Goal: Task Accomplishment & Management: Complete application form

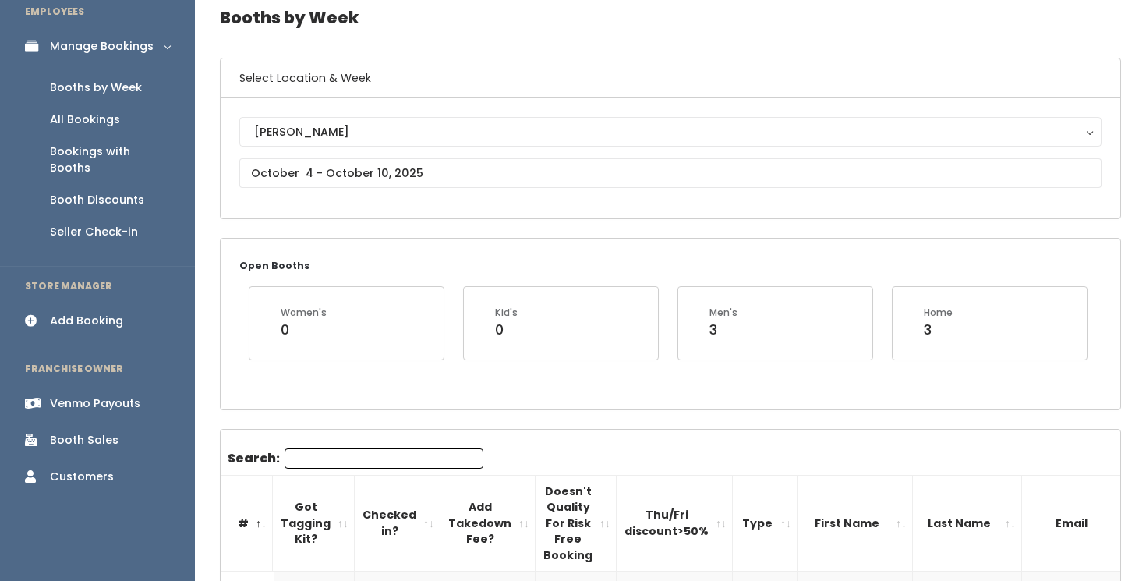
scroll to position [80, 0]
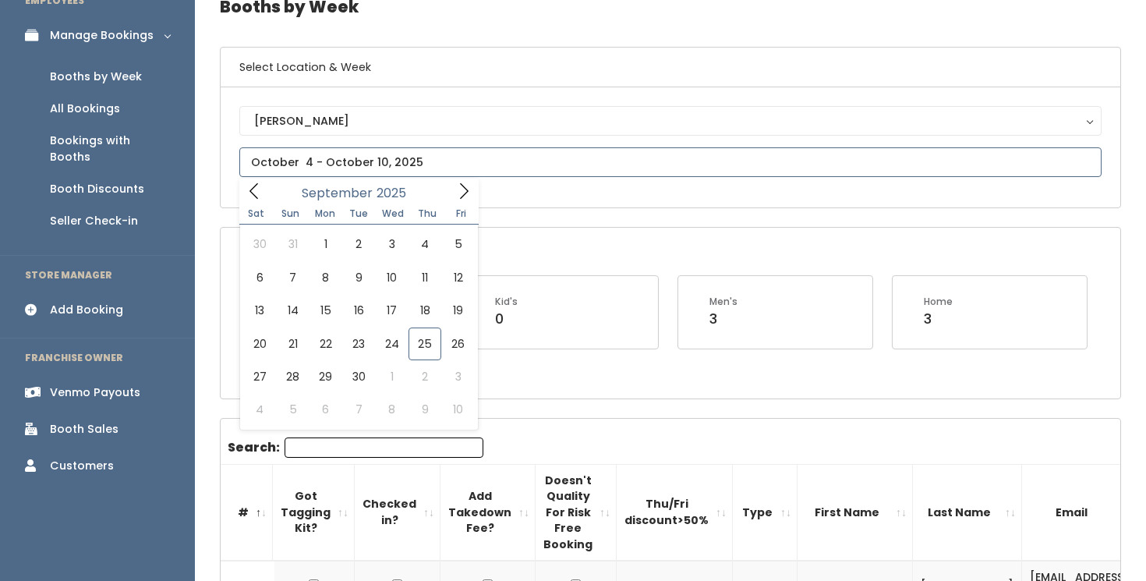
click at [272, 170] on input "text" at bounding box center [670, 162] width 863 height 30
click at [468, 203] on span at bounding box center [464, 191] width 30 height 24
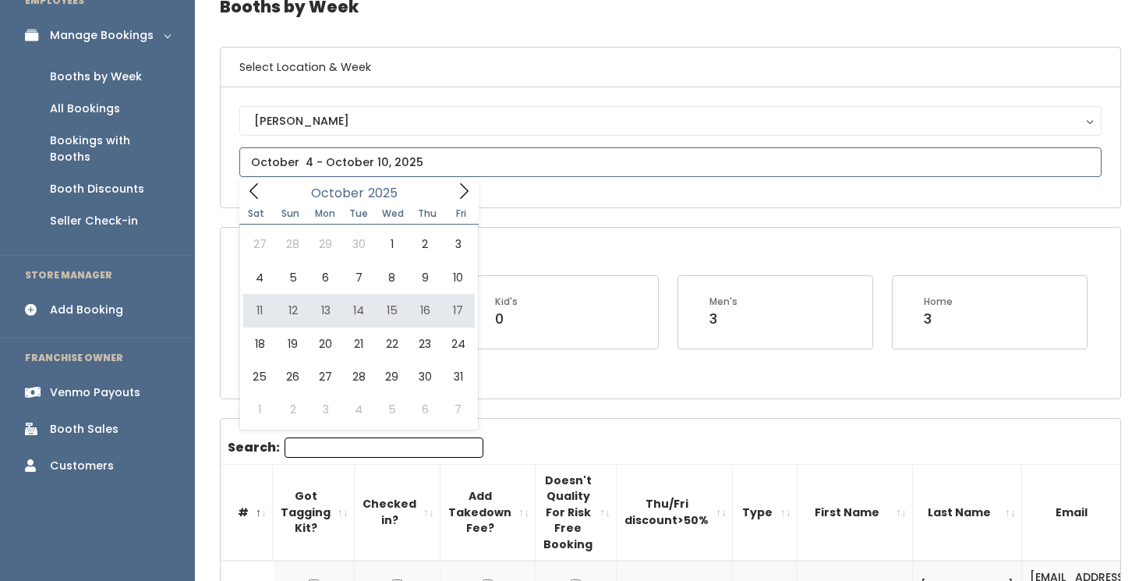
type input "October 11 to October 17"
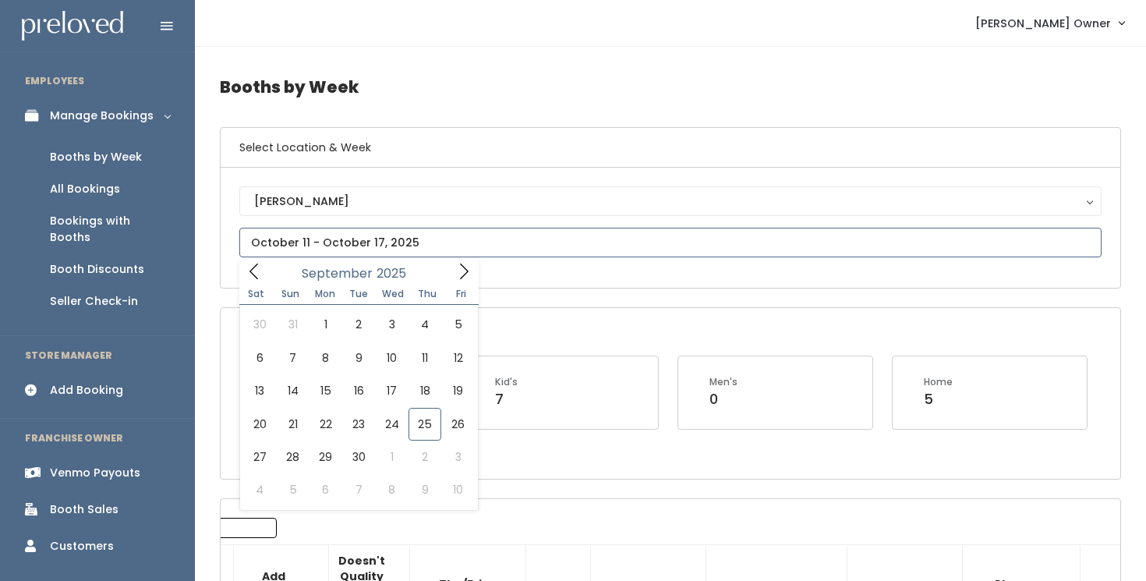
click at [534, 247] on input "text" at bounding box center [670, 243] width 863 height 30
click at [245, 271] on span at bounding box center [254, 271] width 30 height 24
click at [461, 274] on icon at bounding box center [463, 271] width 17 height 17
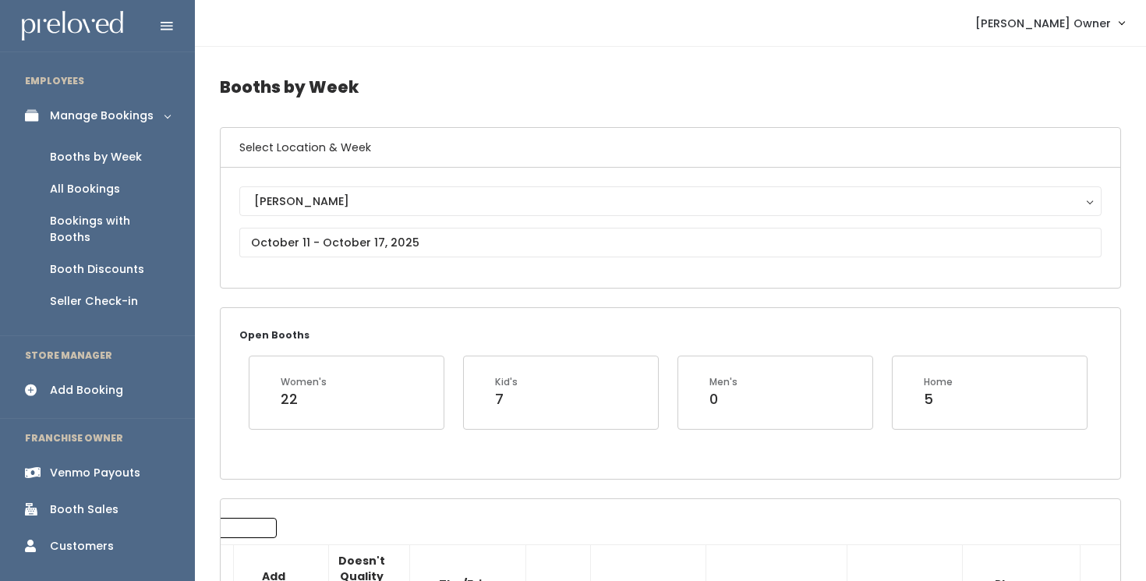
click at [541, 331] on div "Open Booths Women's 22 Kid's 7 Men's 0 Home 5" at bounding box center [671, 393] width 900 height 170
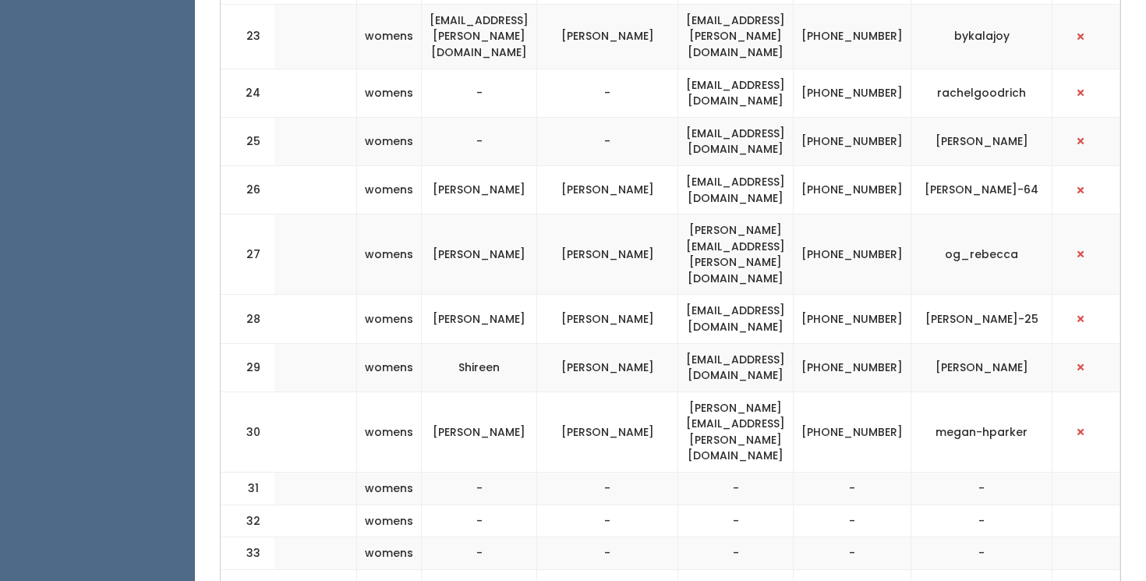
scroll to position [1699, 0]
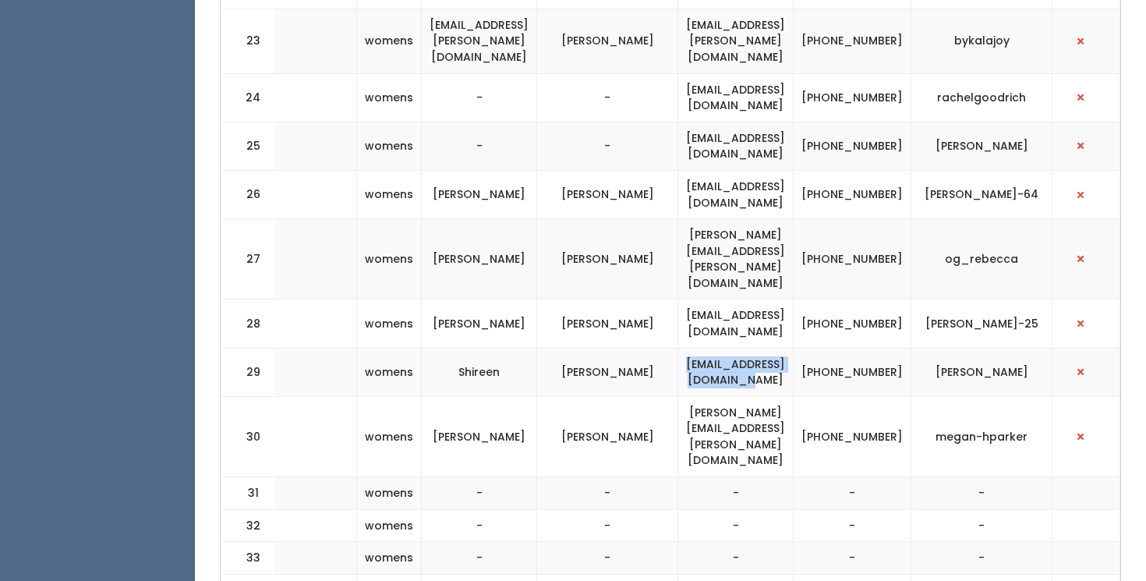
drag, startPoint x: 673, startPoint y: 208, endPoint x: 839, endPoint y: 212, distance: 166.2
click at [794, 348] on td "[EMAIL_ADDRESS][DOMAIN_NAME]" at bounding box center [736, 372] width 115 height 48
copy td "[EMAIL_ADDRESS][DOMAIN_NAME]"
drag, startPoint x: 943, startPoint y: 209, endPoint x: 1046, endPoint y: 211, distance: 103.0
click at [1046, 348] on td "[PERSON_NAME]" at bounding box center [982, 372] width 141 height 48
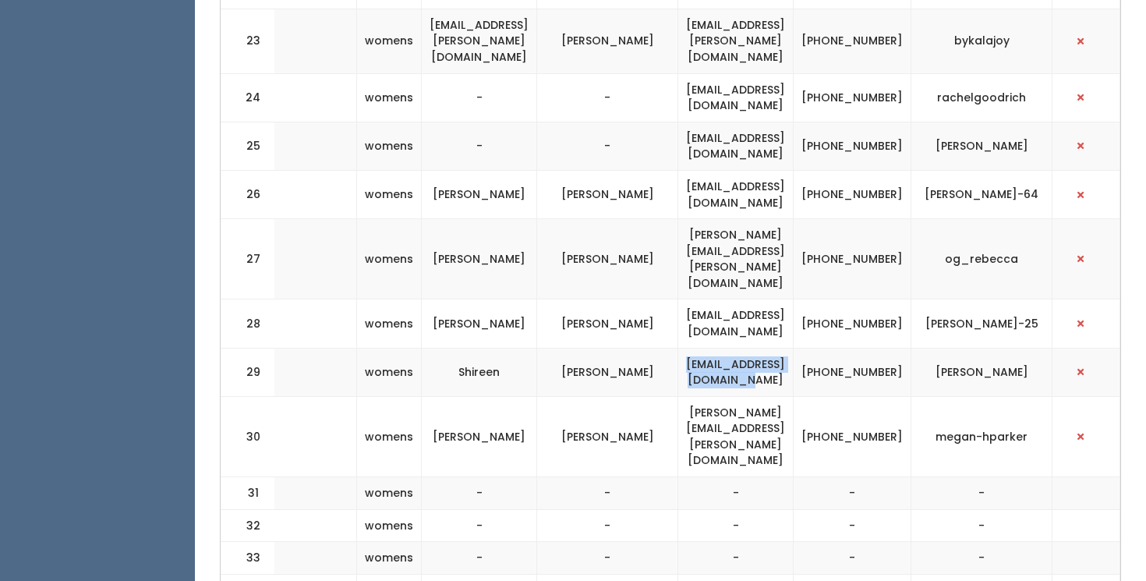
copy td "[PERSON_NAME]"
drag, startPoint x: 910, startPoint y: 216, endPoint x: 868, endPoint y: 204, distance: 43.7
click at [868, 348] on td "[PHONE_NUMBER]" at bounding box center [853, 372] width 118 height 48
copy td "[PHONE_NUMBER]"
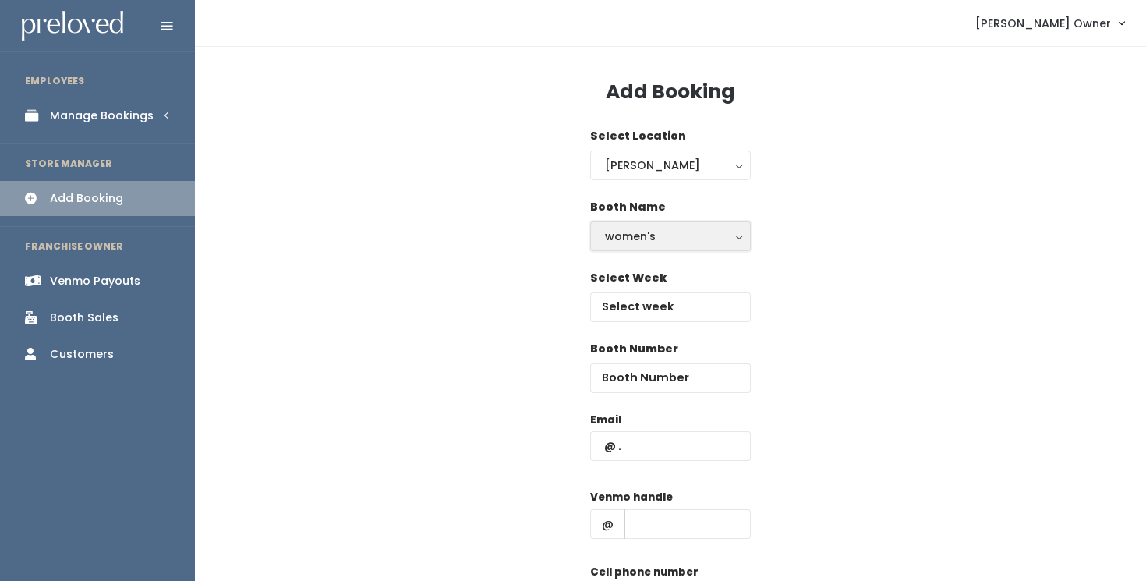
click at [652, 237] on div "women's" at bounding box center [670, 236] width 131 height 17
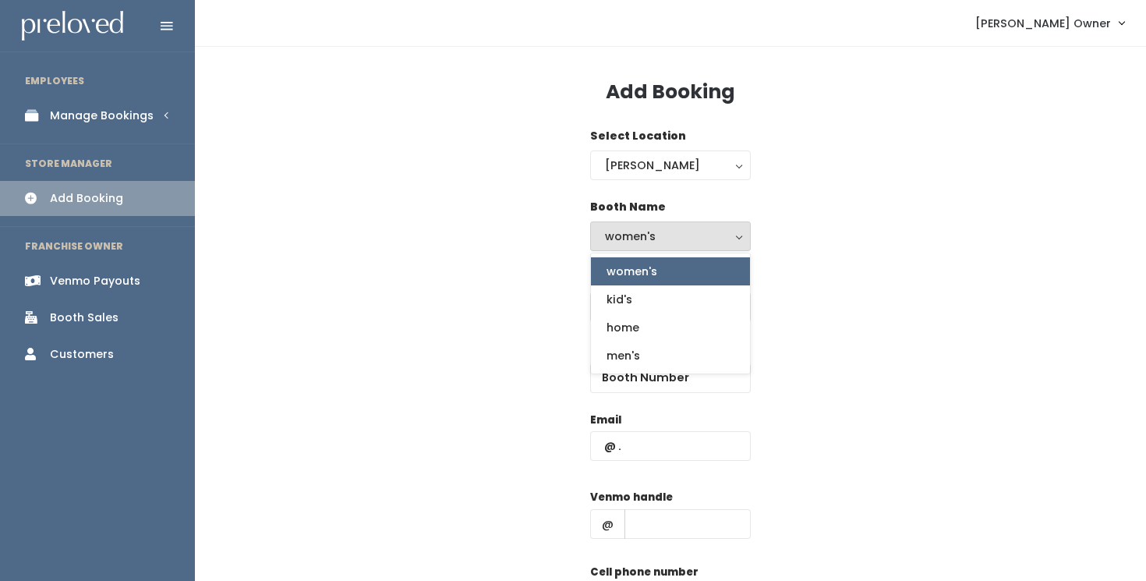
click at [633, 278] on span "women's" at bounding box center [632, 271] width 51 height 17
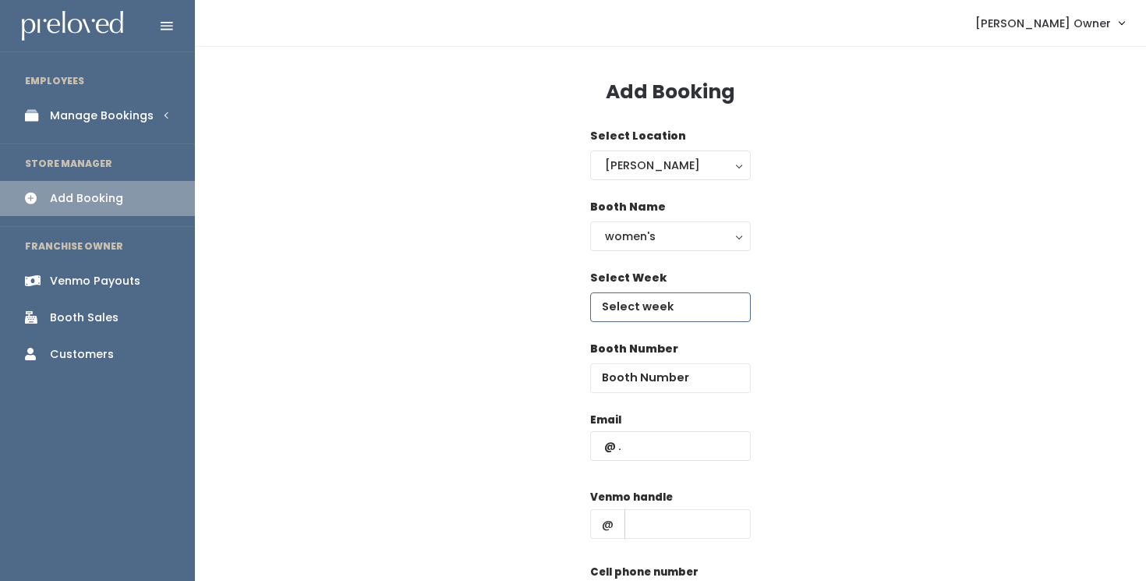
click at [636, 307] on input "text" at bounding box center [670, 307] width 161 height 30
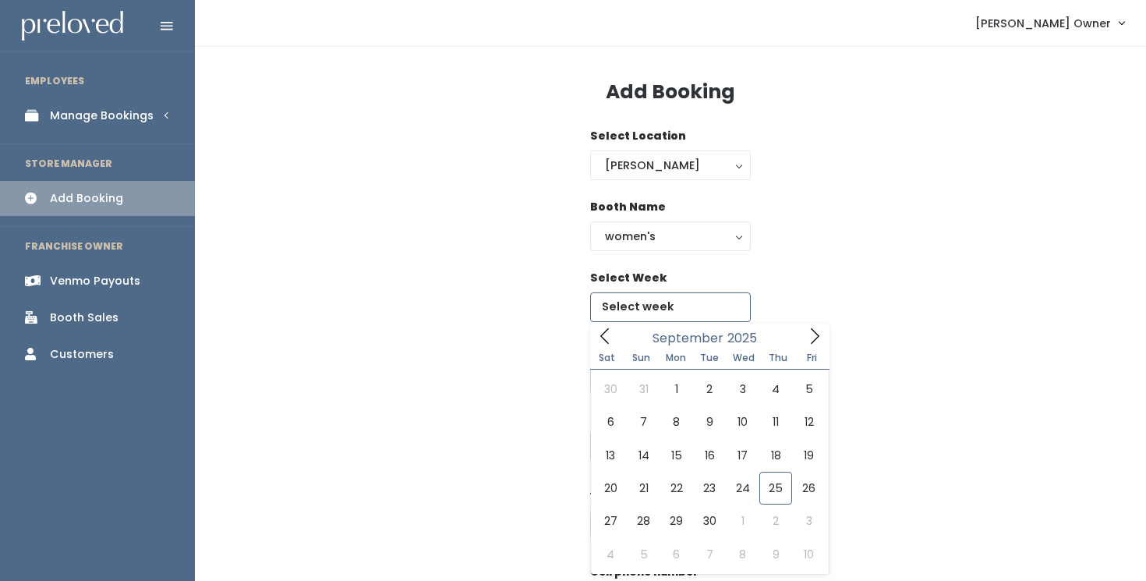
click at [824, 339] on span at bounding box center [815, 336] width 30 height 24
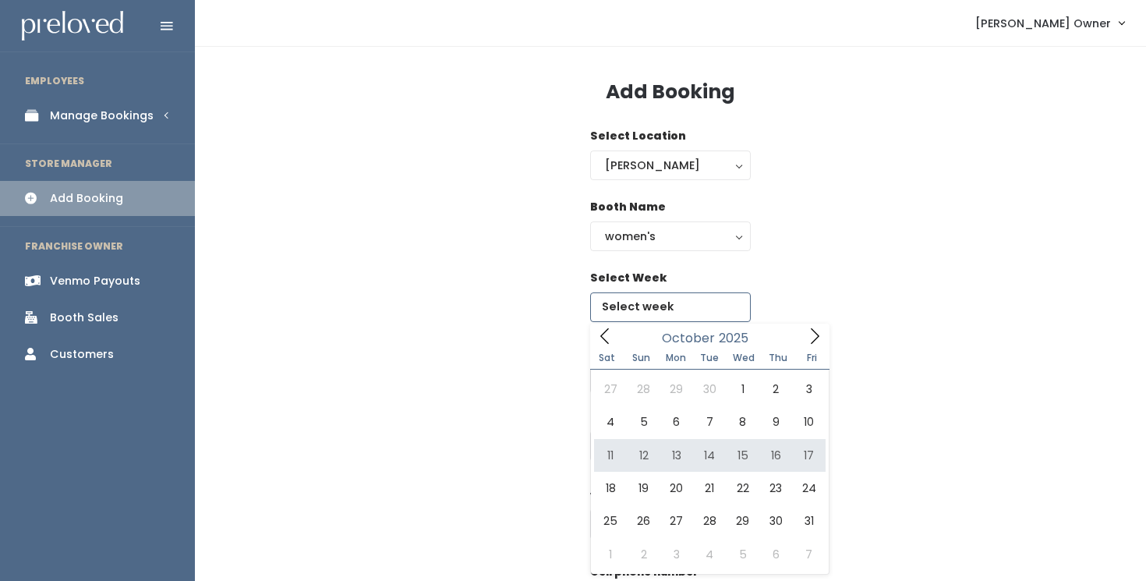
type input "October 11 to October 17"
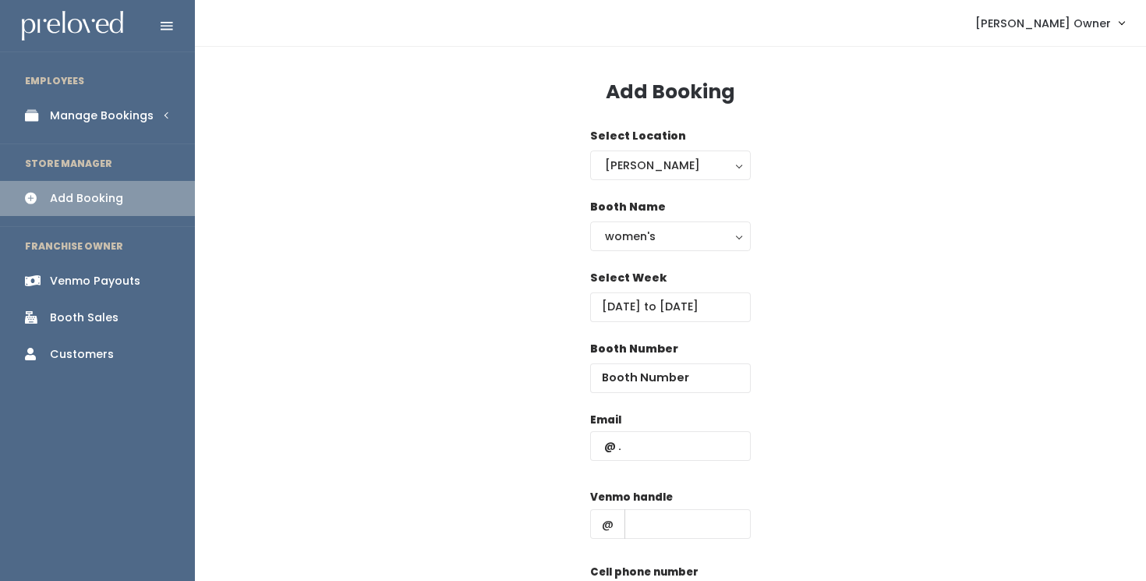
click at [536, 414] on div "Email Venmo handle @ Cell phone number Create" at bounding box center [671, 549] width 902 height 275
click at [614, 383] on input "number" at bounding box center [670, 378] width 161 height 30
type input "49"
click at [668, 446] on input "text" at bounding box center [670, 446] width 161 height 30
paste input "monamiejewelry@gmail.com"
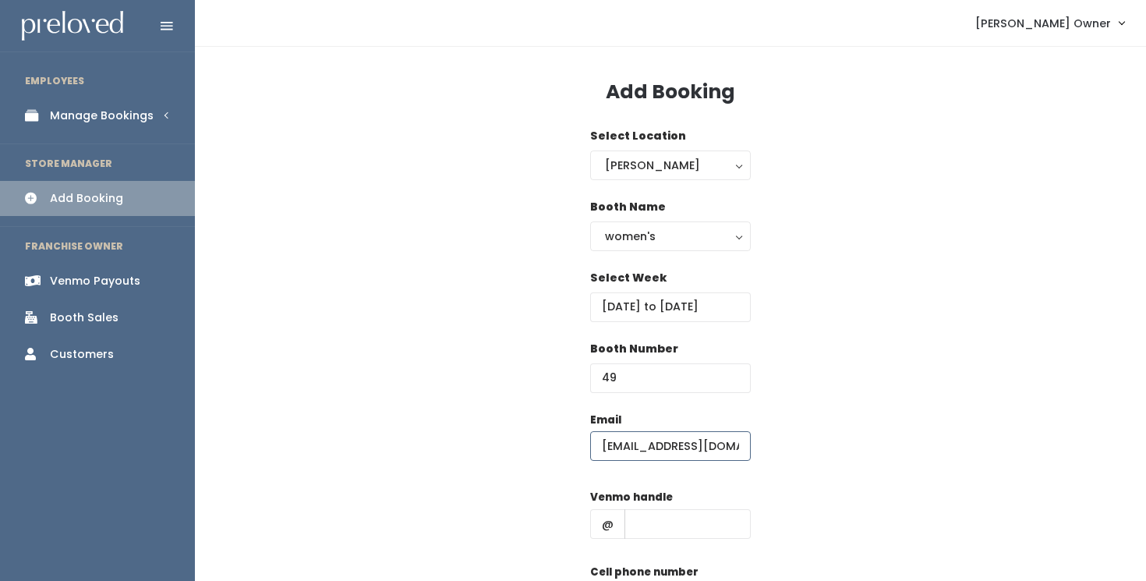
scroll to position [0, 29]
type input "monamiejewelry@gmail.com"
click at [663, 521] on input "text" at bounding box center [688, 524] width 126 height 30
paste input "shireen-watanabe"
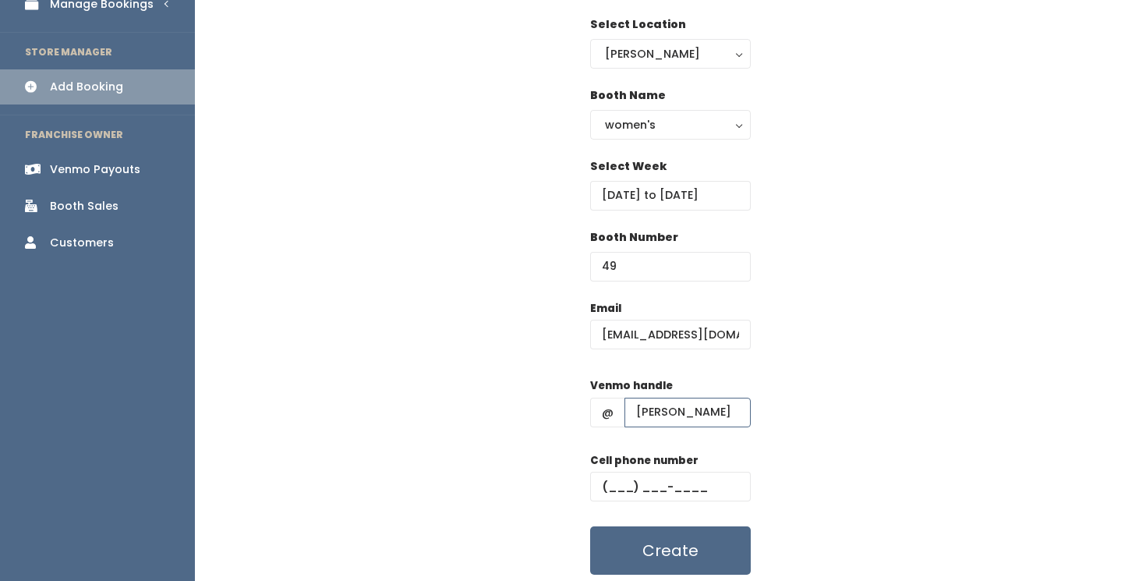
scroll to position [125, 0]
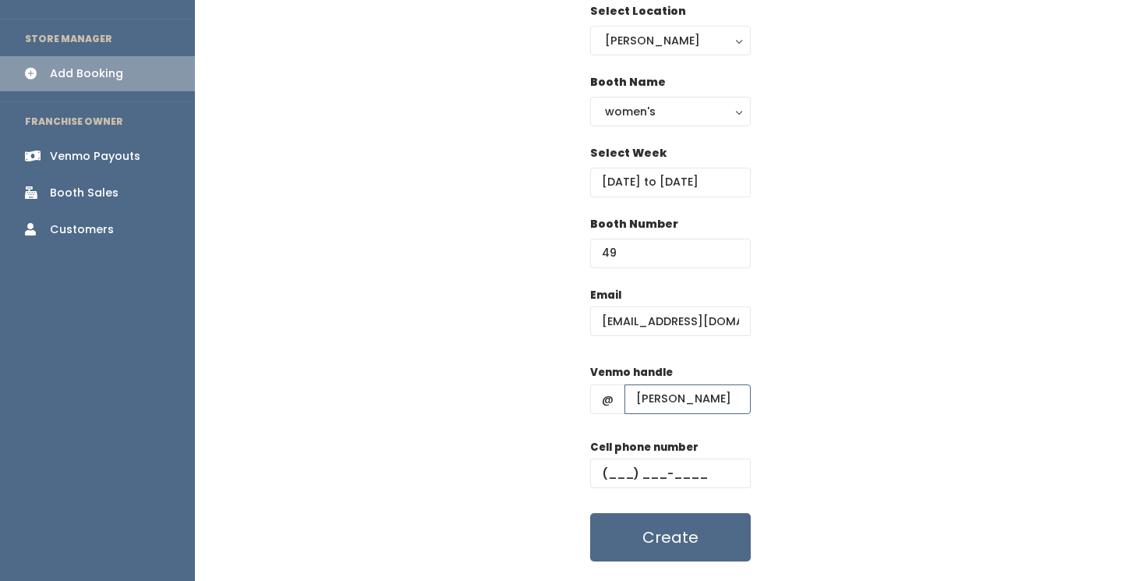
type input "shireen-watanabe"
click at [614, 468] on input "text" at bounding box center [670, 474] width 161 height 30
paste input "(801) 520-5928"
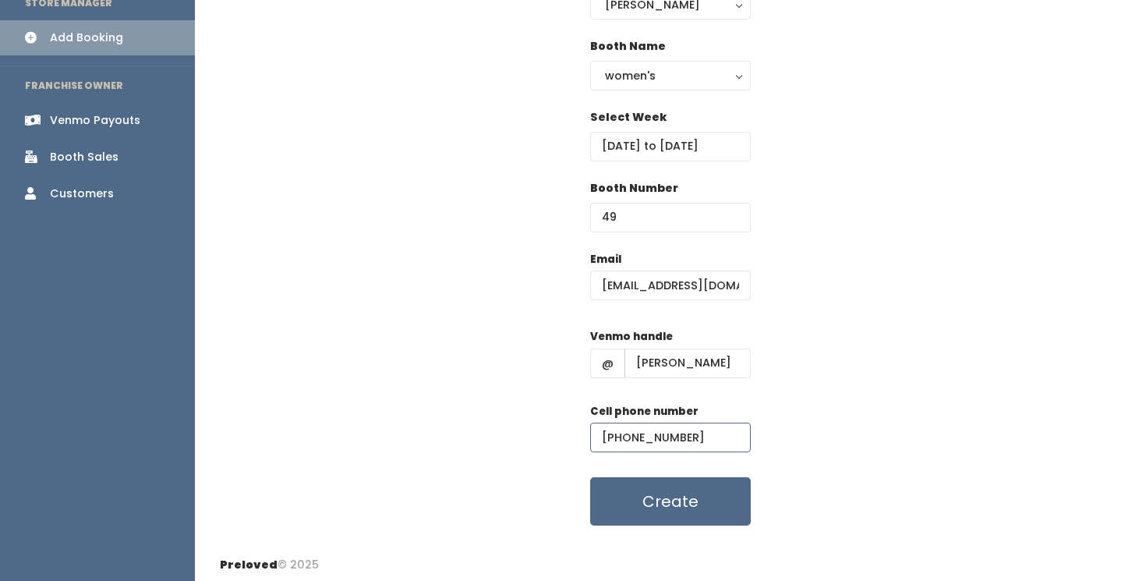
scroll to position [164, 0]
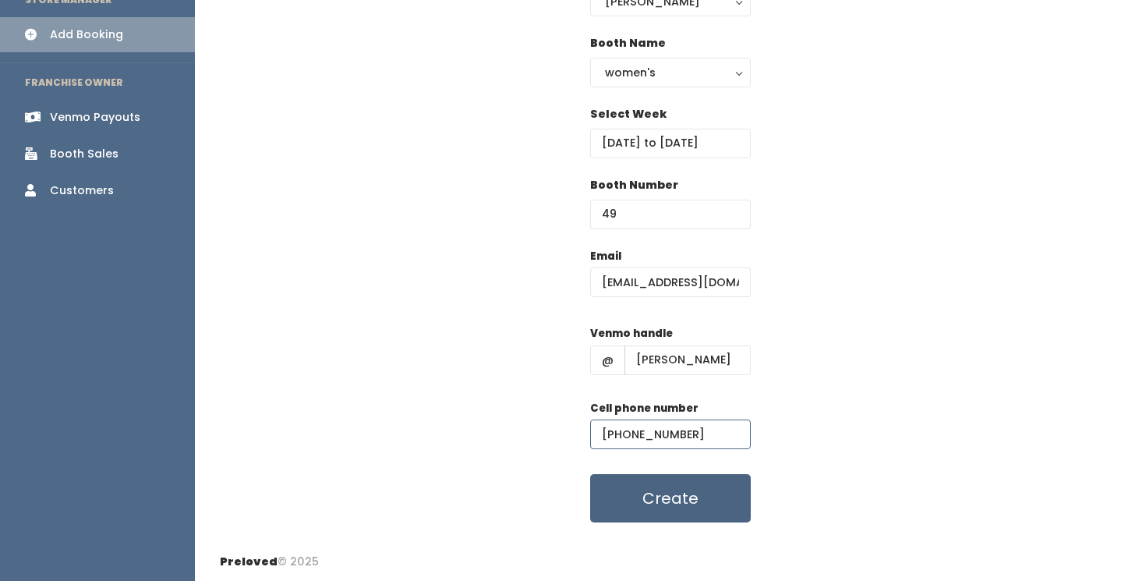
type input "(801) 520-5928"
click at [637, 503] on button "Create" at bounding box center [670, 498] width 161 height 48
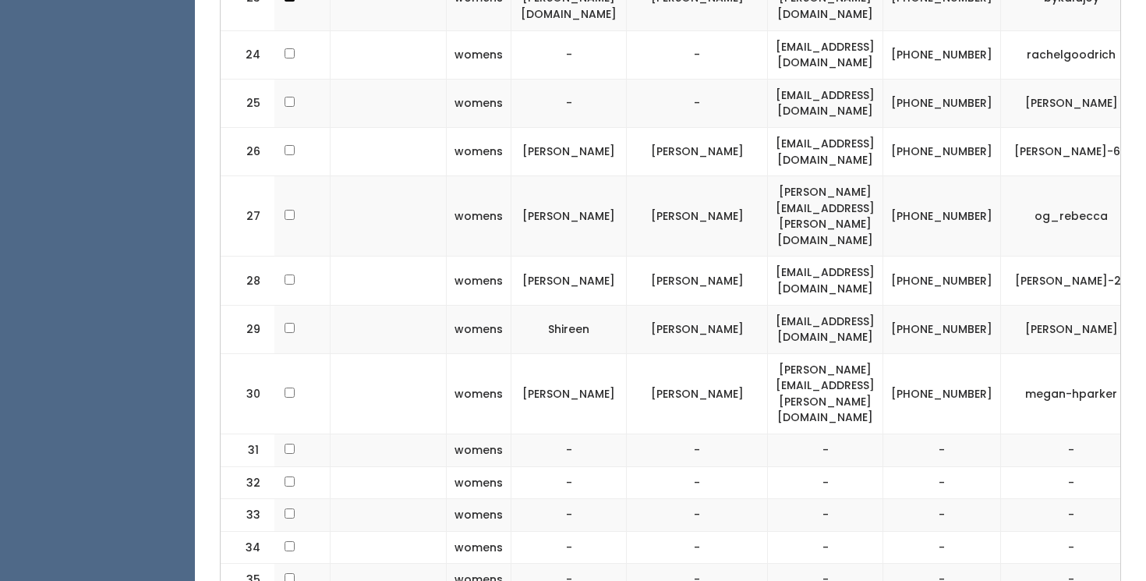
scroll to position [0, 386]
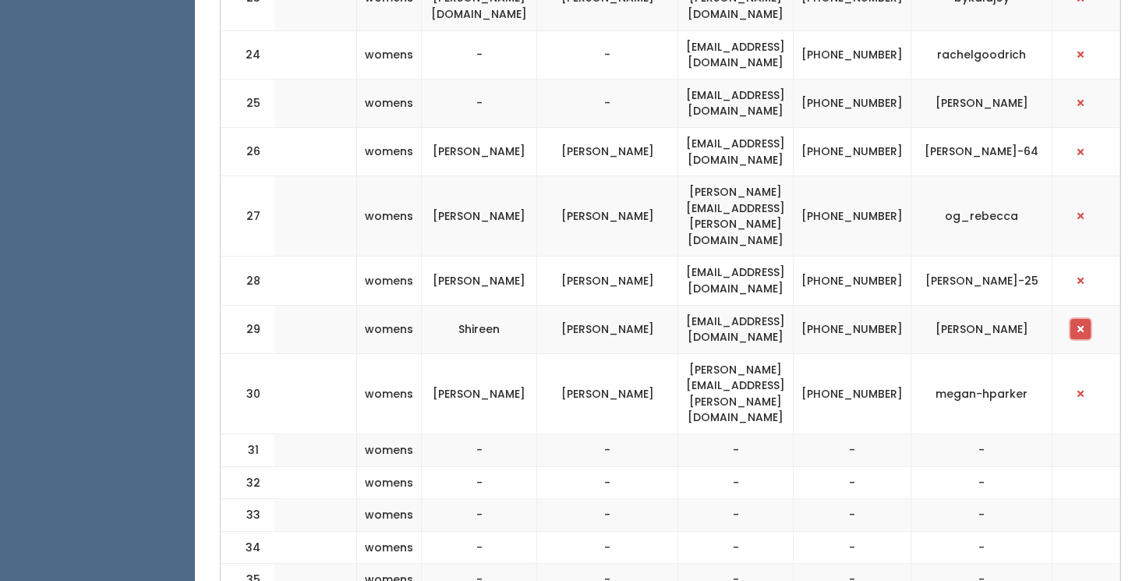
click at [1083, 324] on span "button" at bounding box center [1081, 328] width 6 height 9
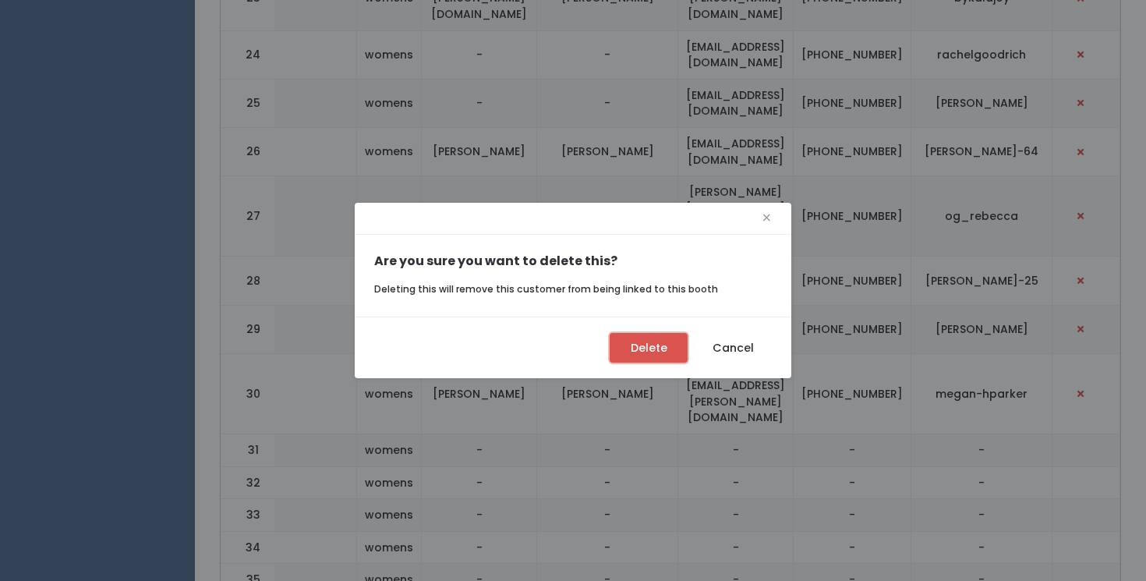
click at [669, 342] on button "Delete" at bounding box center [649, 348] width 78 height 30
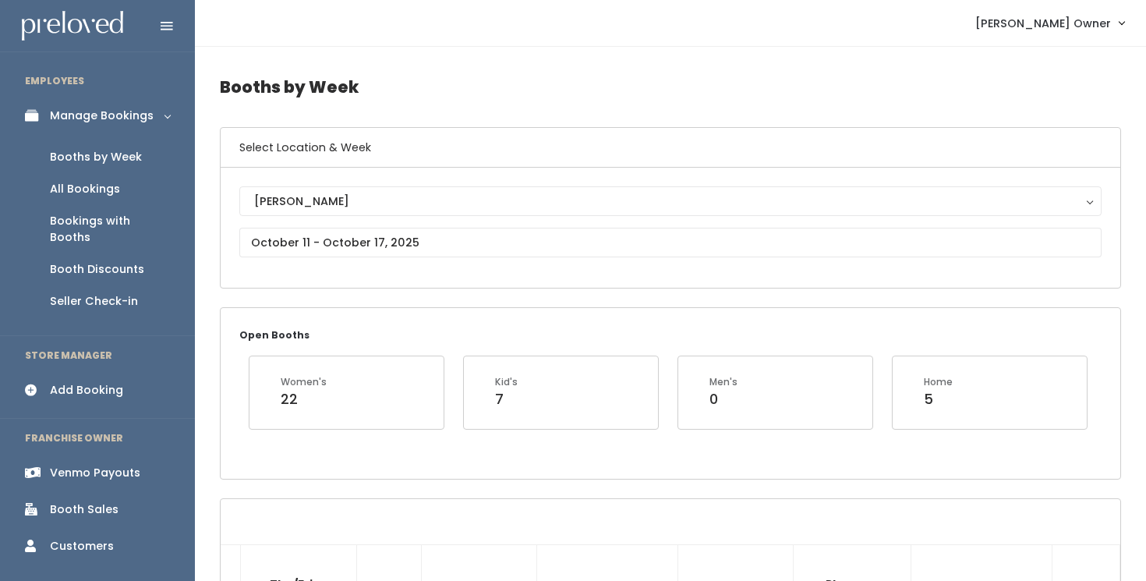
click at [101, 193] on div "All Bookings" at bounding box center [85, 189] width 70 height 16
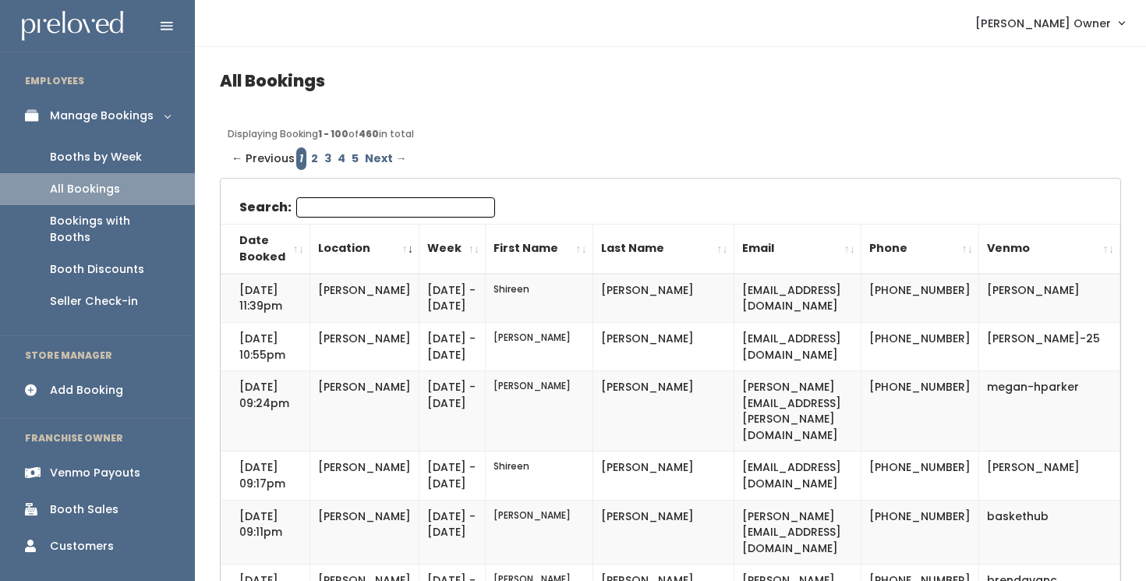
click at [140, 154] on link "Booths by Week" at bounding box center [97, 157] width 195 height 32
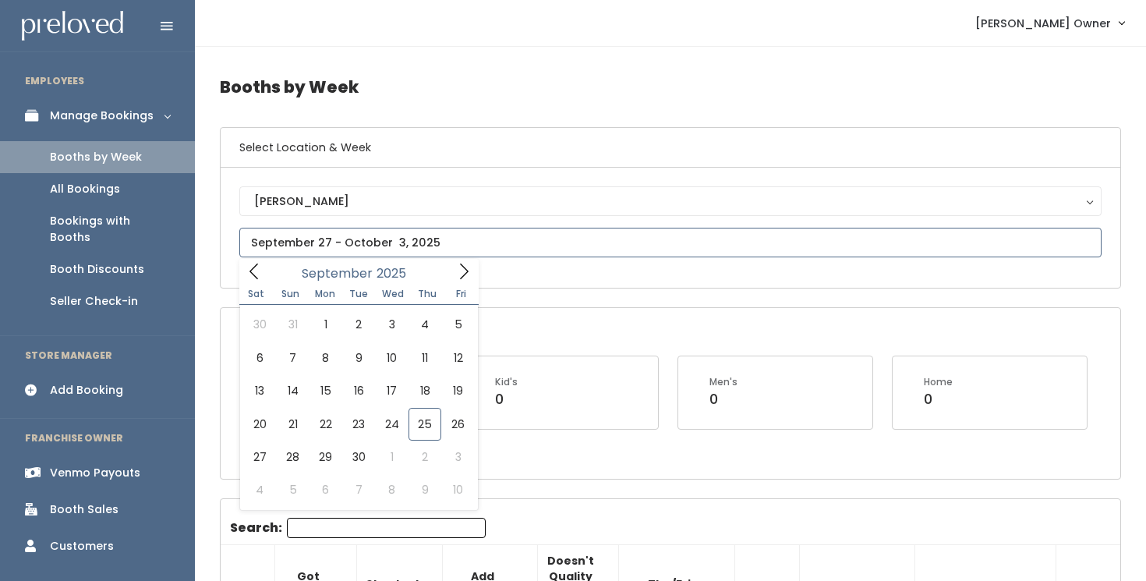
click at [526, 243] on input "text" at bounding box center [670, 243] width 863 height 30
click at [466, 276] on icon at bounding box center [463, 271] width 17 height 17
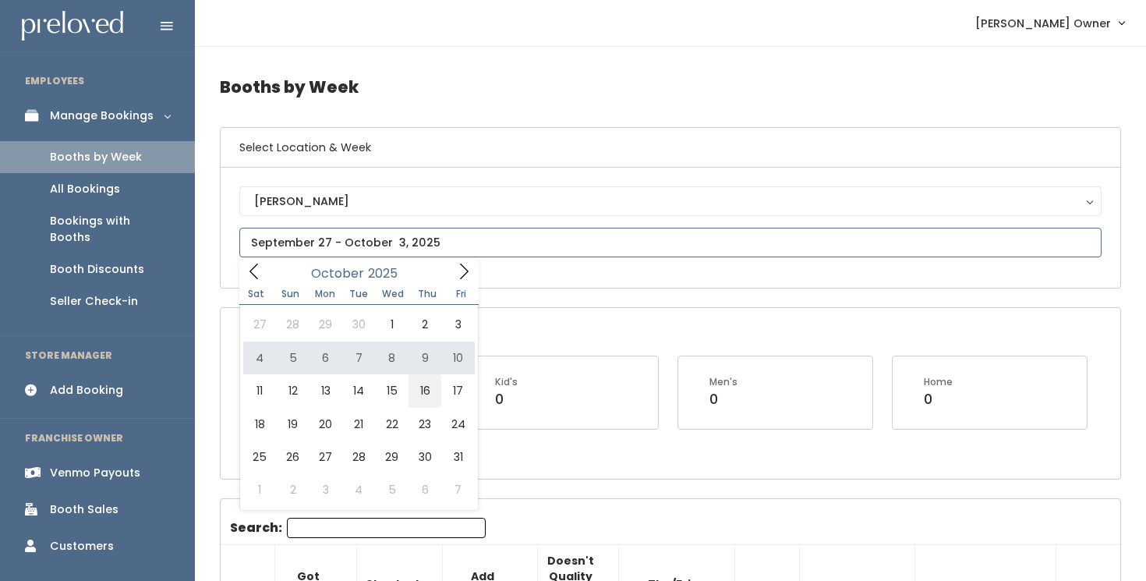
type input "[DATE] to [DATE]"
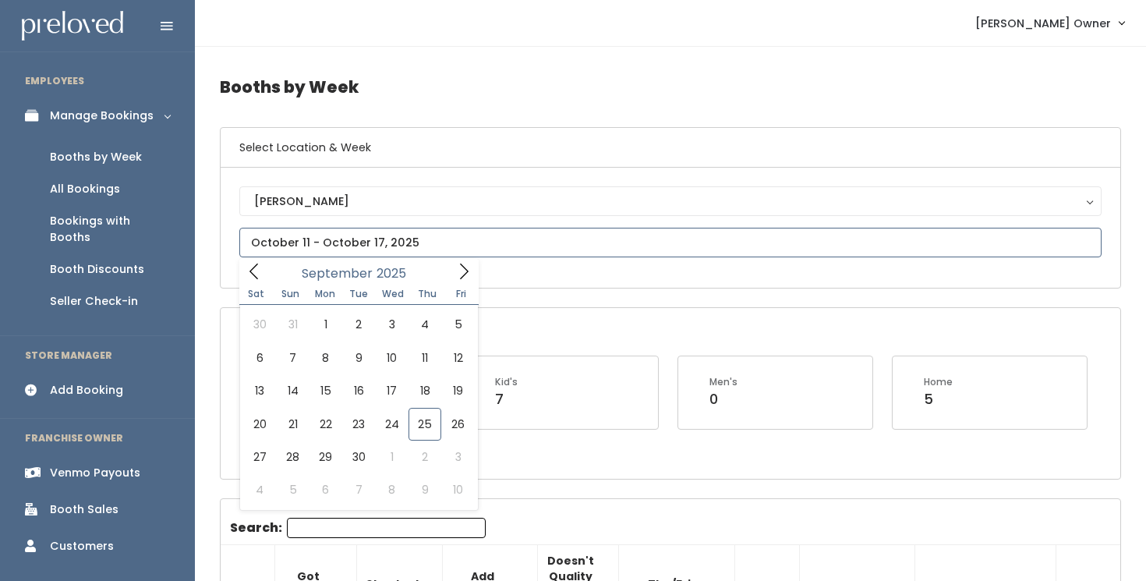
click at [463, 243] on input "text" at bounding box center [670, 243] width 863 height 30
click at [461, 265] on icon at bounding box center [464, 272] width 9 height 16
type input "October 18 to October 24"
click at [521, 239] on input "text" at bounding box center [670, 243] width 863 height 30
click at [256, 275] on icon at bounding box center [254, 271] width 17 height 17
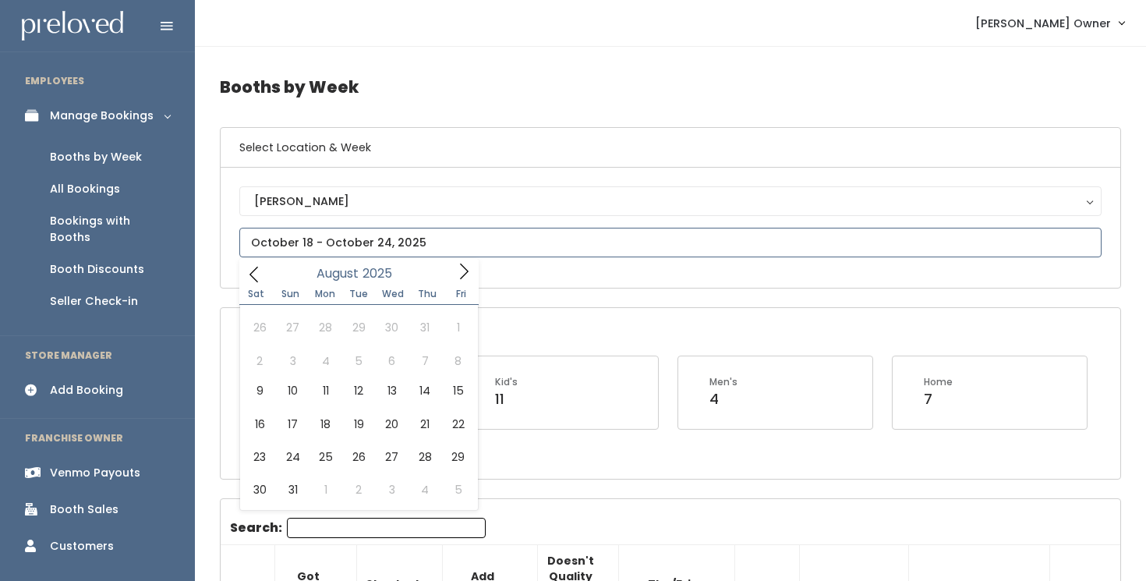
click at [458, 279] on icon at bounding box center [463, 271] width 17 height 17
